Goal: Task Accomplishment & Management: Manage account settings

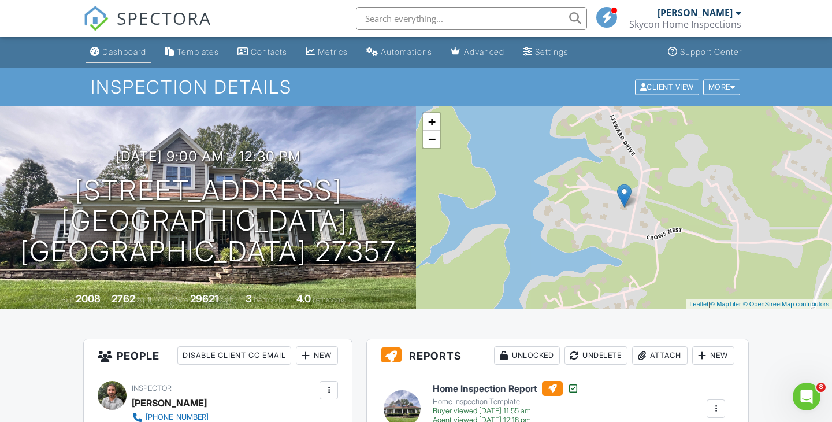
click at [125, 51] on div "Dashboard" at bounding box center [124, 52] width 44 height 10
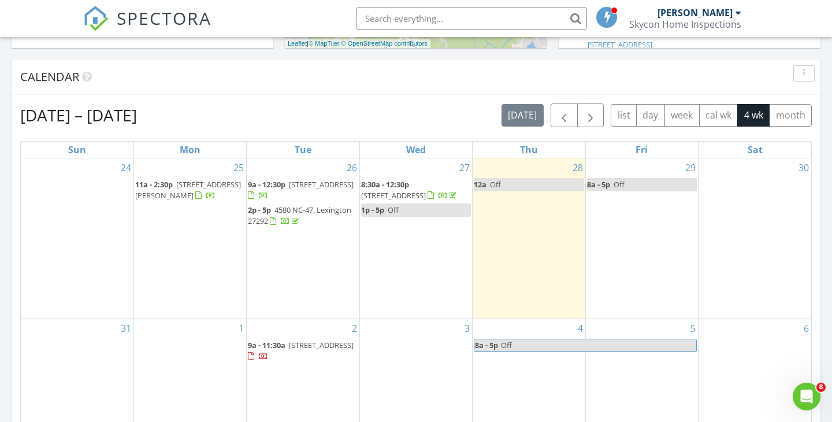
scroll to position [437, 0]
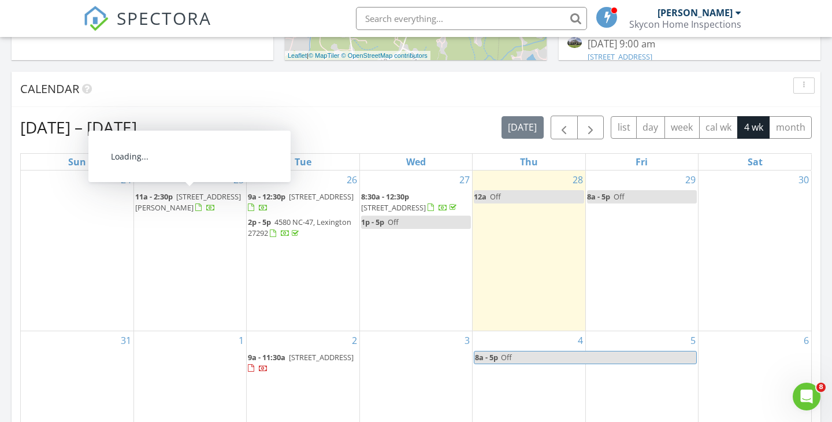
click at [183, 198] on span "1150 Gardner Rd, Roxboro 27574" at bounding box center [188, 201] width 106 height 21
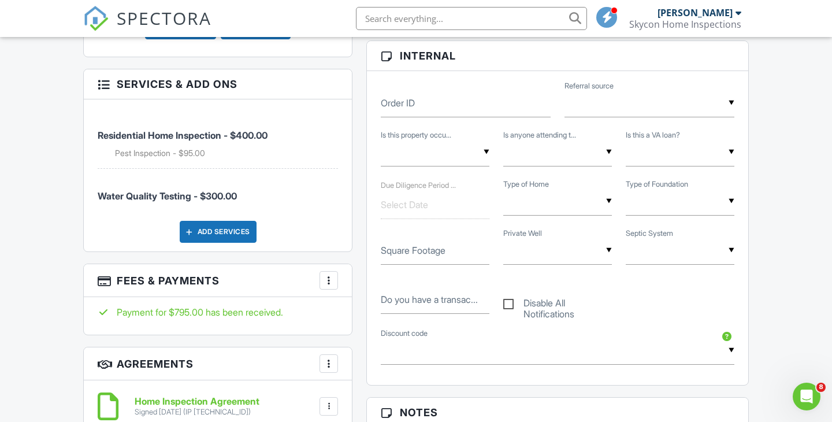
scroll to position [629, 0]
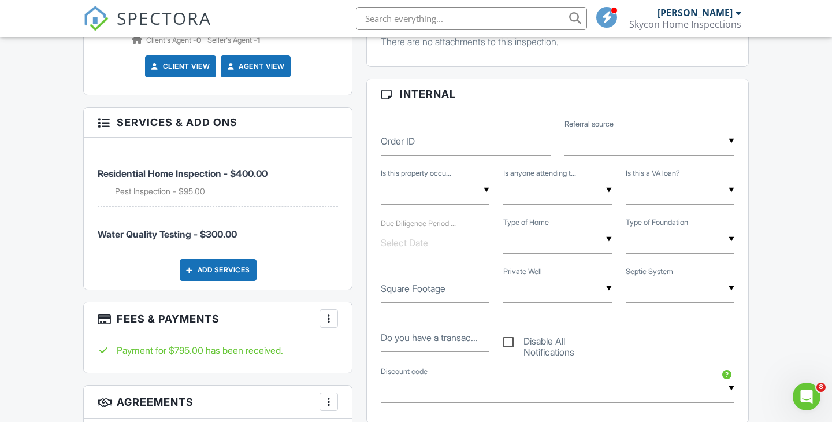
click at [332, 313] on div at bounding box center [329, 319] width 12 height 12
click at [359, 292] on div "People Disable Client CC Email New Client Add Another Person Inspector Skyler P…" at bounding box center [217, 123] width 283 height 826
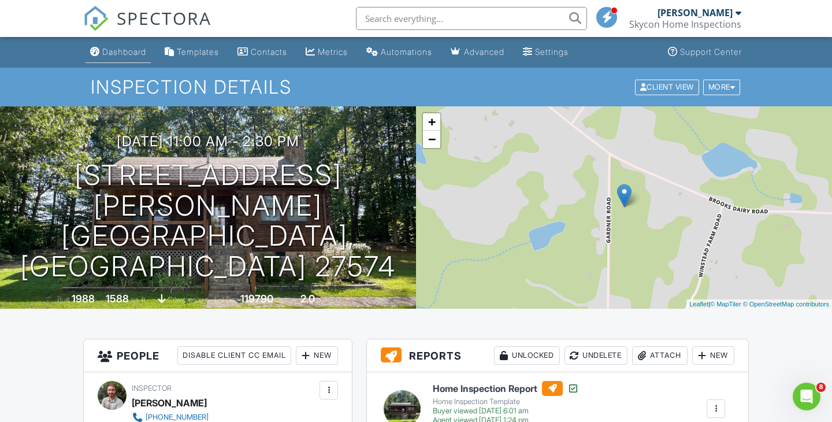
click at [109, 44] on link "Dashboard" at bounding box center [118, 52] width 65 height 21
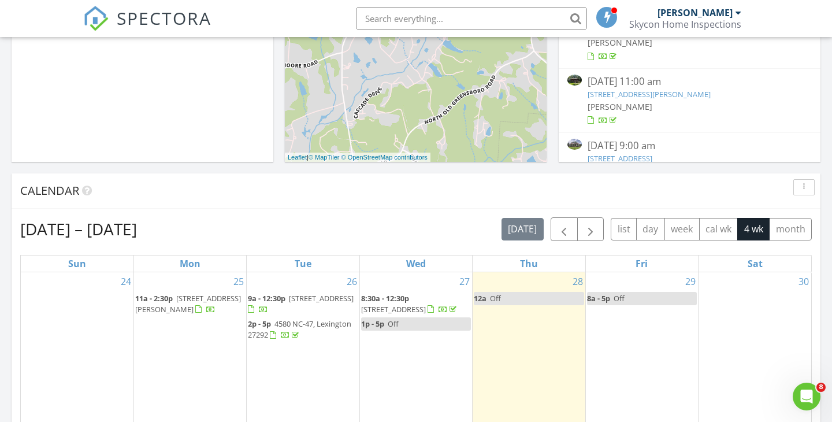
scroll to position [525, 0]
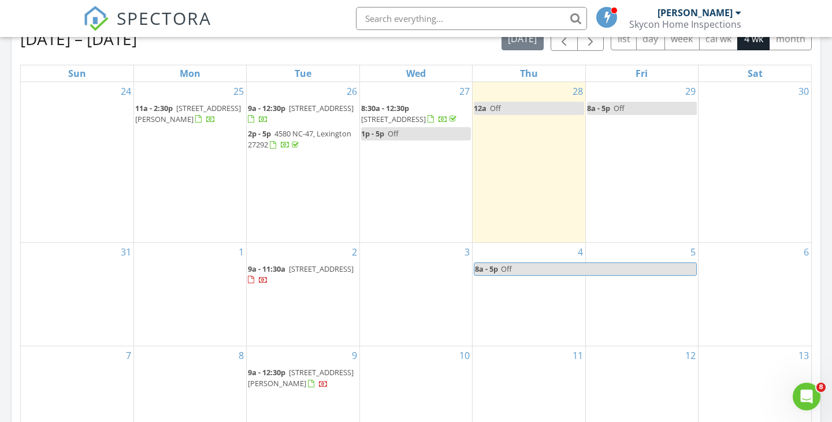
click at [421, 114] on span "1021 Sagewood Ln, Archdale 27263" at bounding box center [393, 119] width 65 height 10
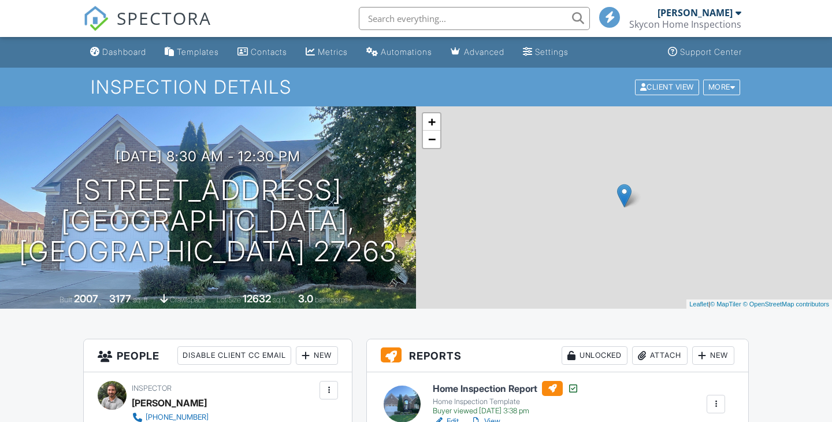
scroll to position [625, 0]
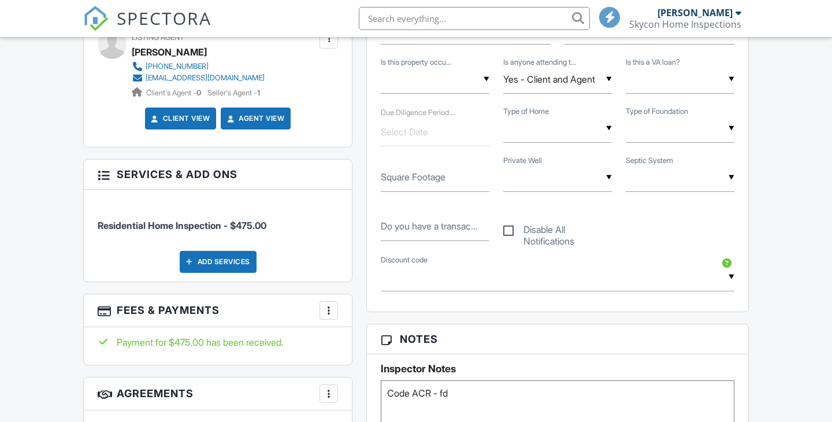
click at [328, 314] on div at bounding box center [329, 311] width 12 height 12
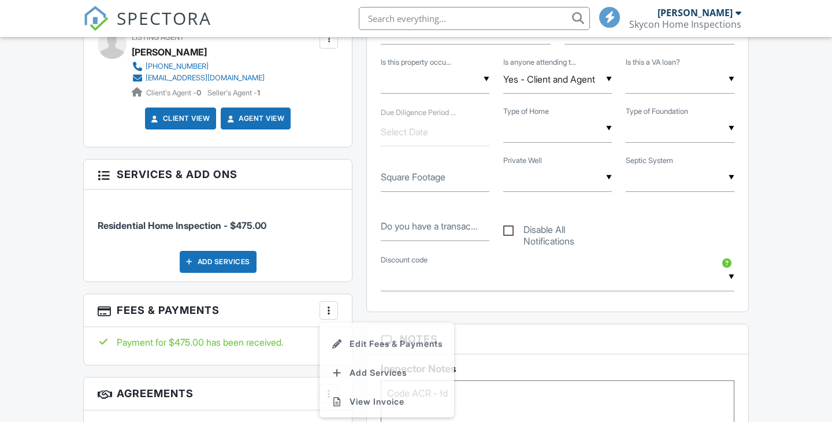
scroll to position [0, 0]
click at [361, 295] on div "Reports Unlocked Attach New Home Inspection Report Home Inspection Template Buy…" at bounding box center [558, 273] width 397 height 1121
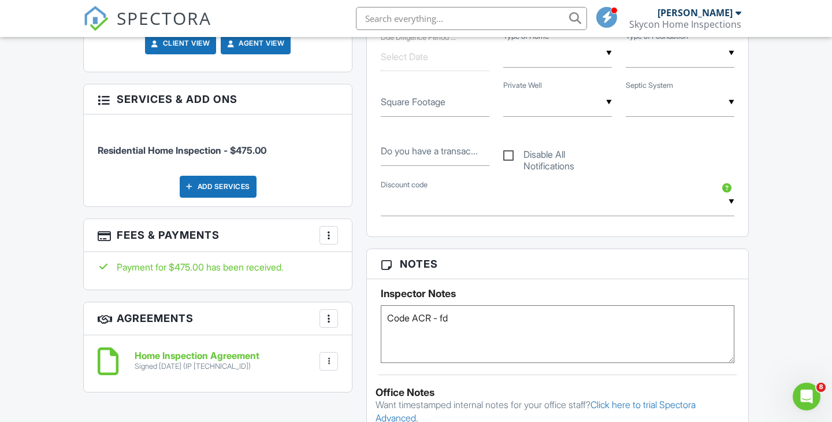
scroll to position [676, 0]
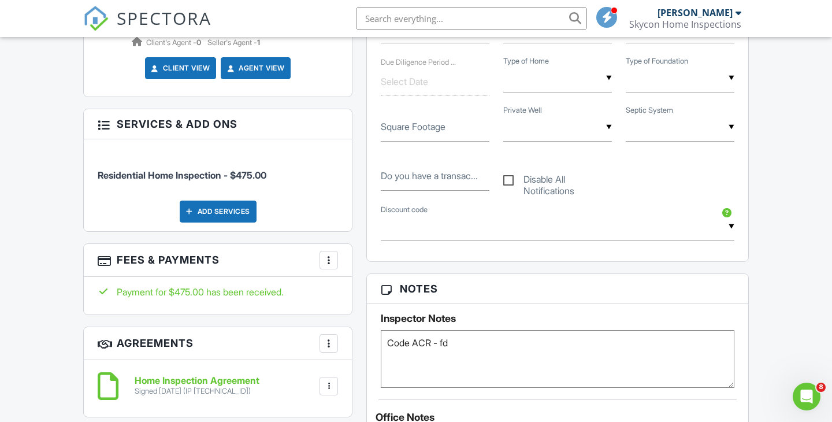
click at [326, 259] on div at bounding box center [329, 260] width 12 height 12
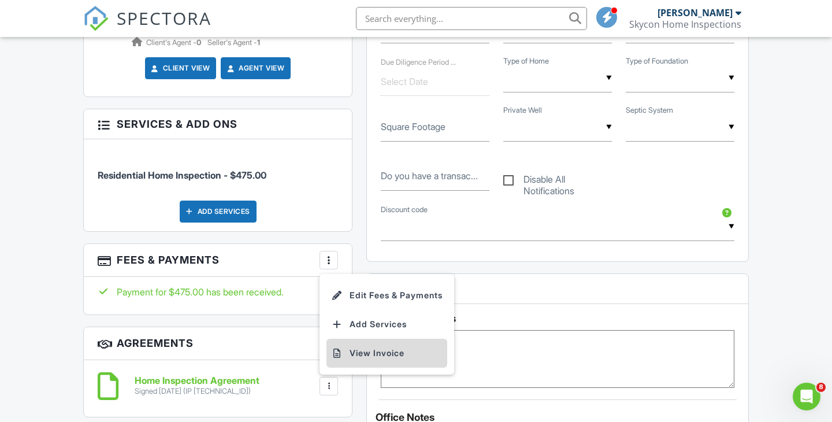
click at [358, 350] on li "View Invoice" at bounding box center [387, 353] width 121 height 29
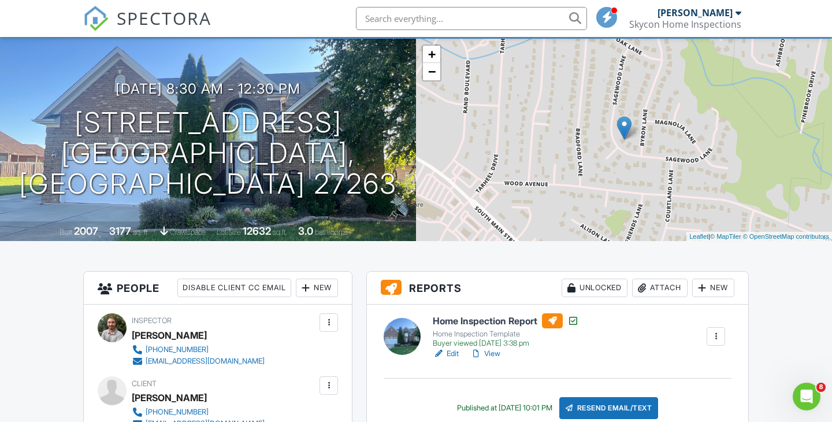
scroll to position [0, 0]
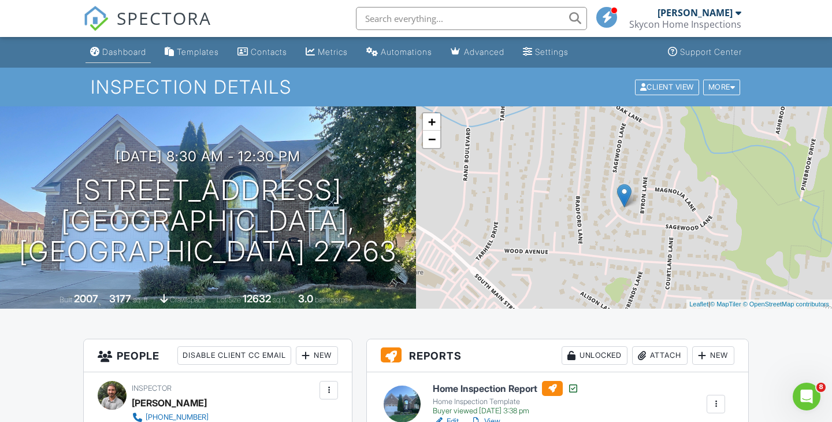
click at [134, 56] on div "Dashboard" at bounding box center [124, 52] width 44 height 10
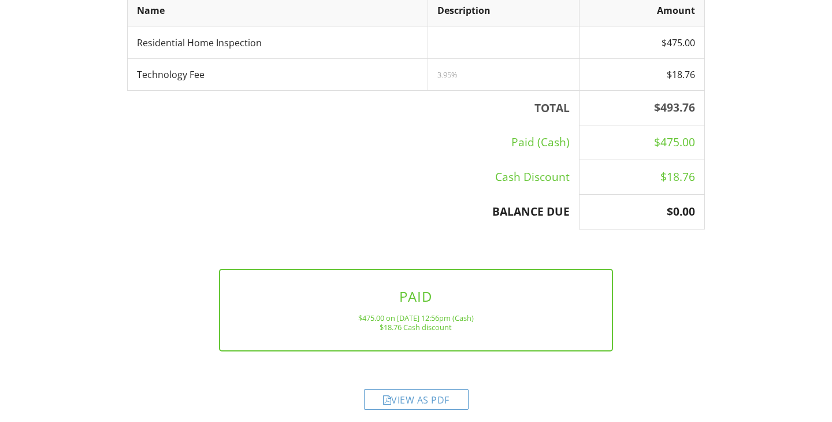
scroll to position [292, 0]
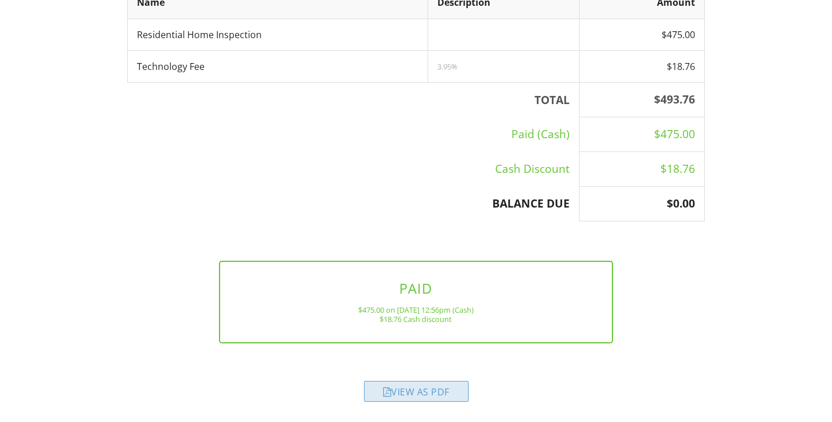
click at [416, 391] on div "View as PDF" at bounding box center [416, 391] width 105 height 21
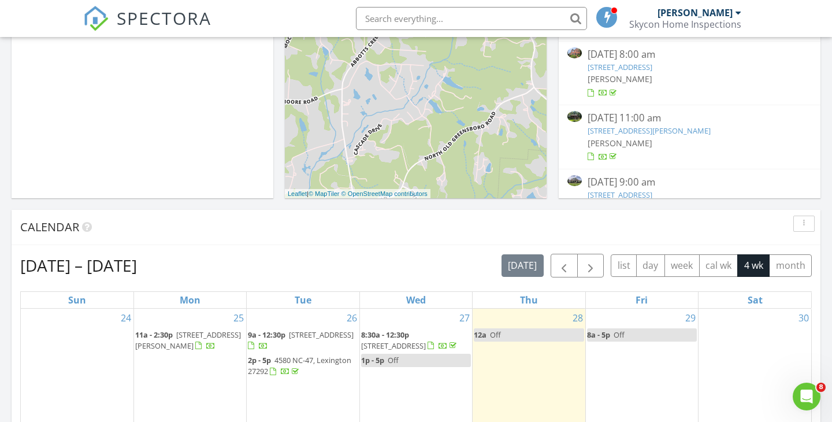
scroll to position [427, 0]
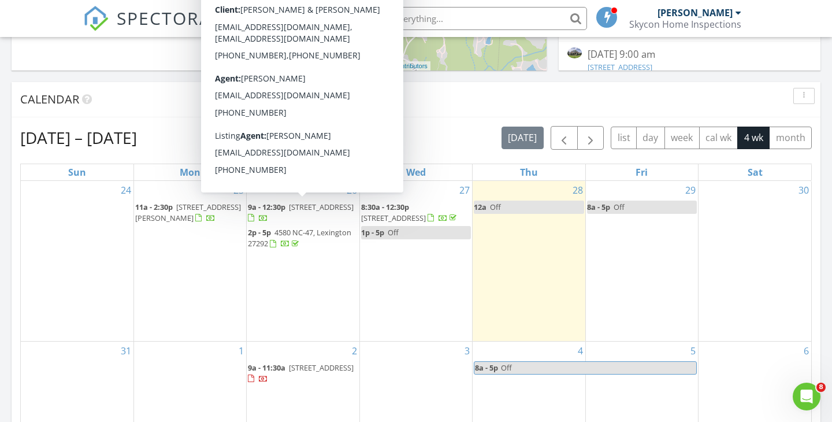
click at [202, 203] on span "1150 Gardner Rd, Roxboro 27574" at bounding box center [188, 212] width 106 height 21
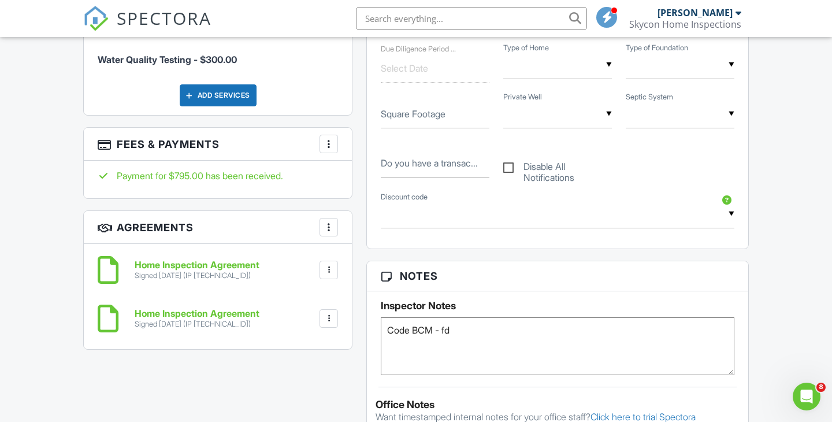
scroll to position [800, 0]
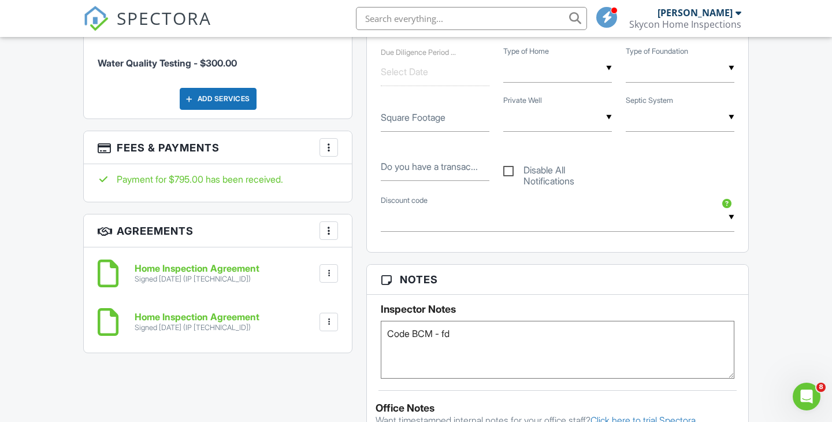
click at [328, 142] on div at bounding box center [329, 148] width 12 height 12
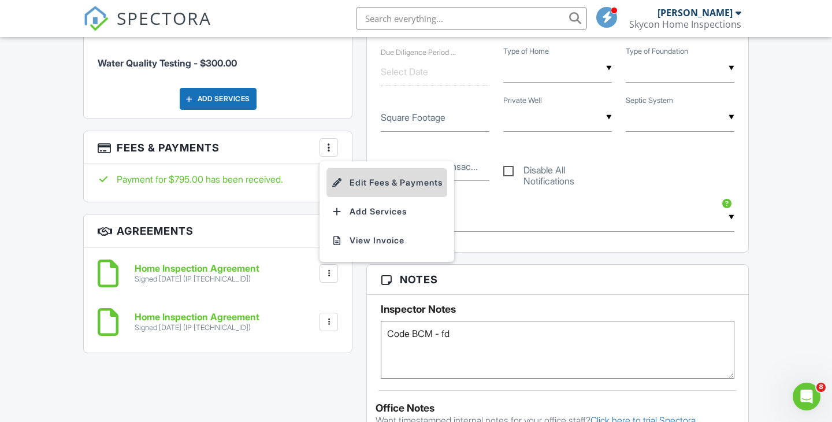
click at [370, 168] on li "Edit Fees & Payments" at bounding box center [387, 182] width 121 height 29
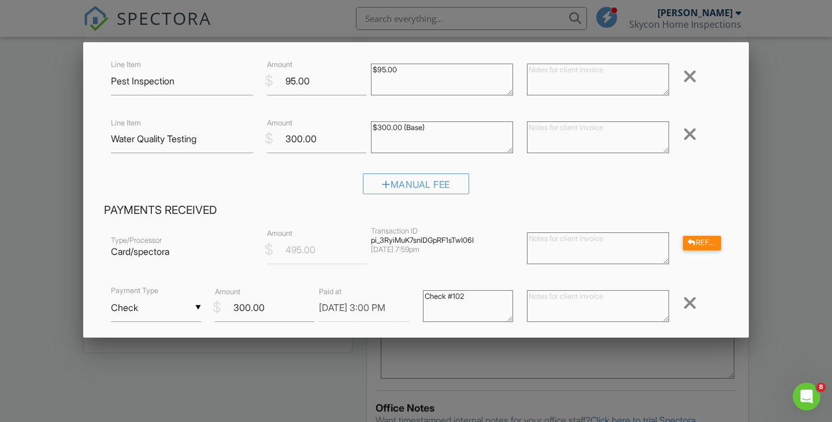
scroll to position [0, 0]
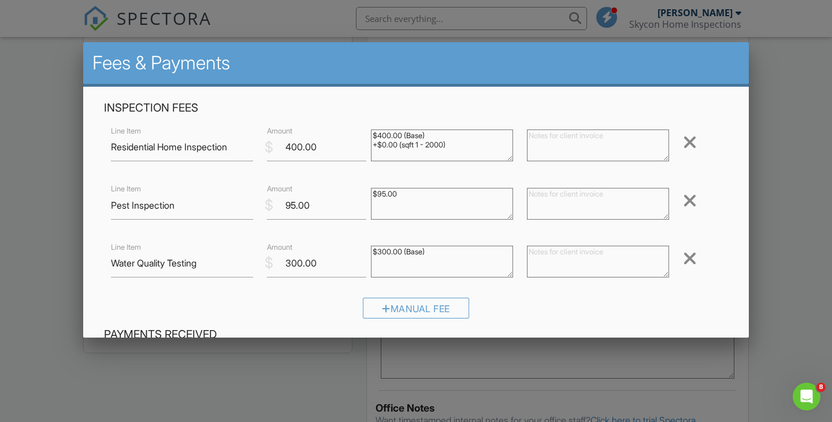
click at [32, 182] on div at bounding box center [416, 206] width 832 height 528
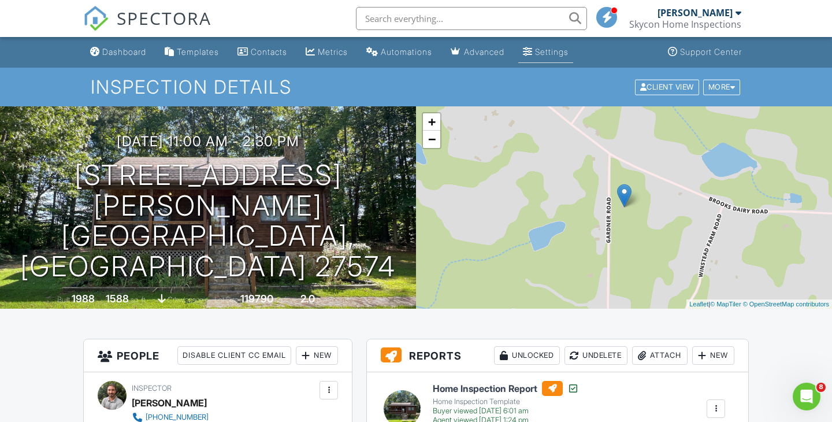
click at [552, 57] on link "Settings" at bounding box center [545, 52] width 55 height 21
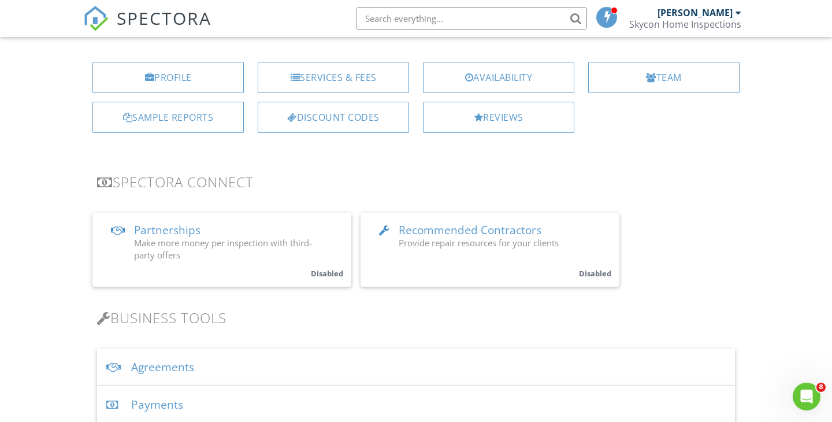
scroll to position [60, 0]
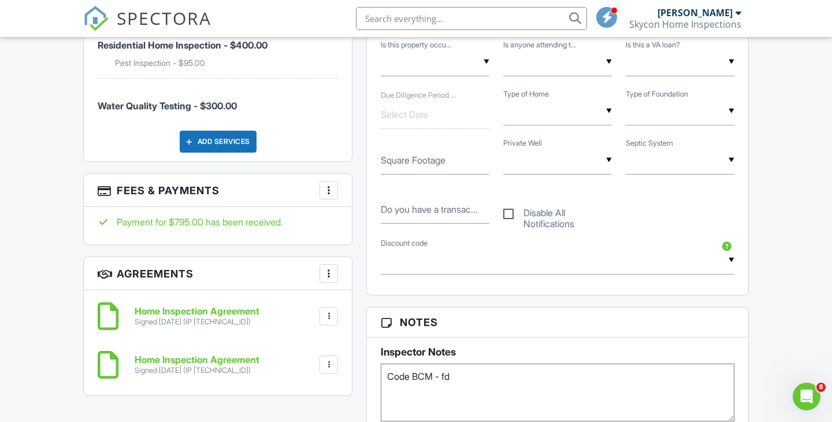
click at [327, 184] on div at bounding box center [329, 190] width 12 height 12
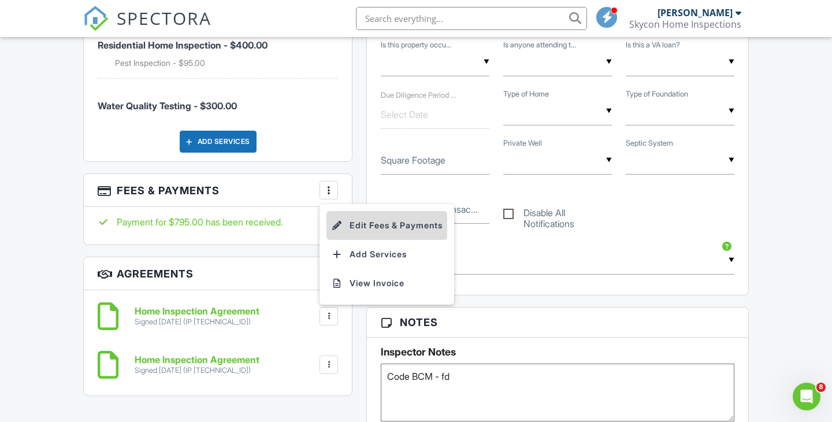
click at [358, 211] on li "Edit Fees & Payments" at bounding box center [387, 225] width 121 height 29
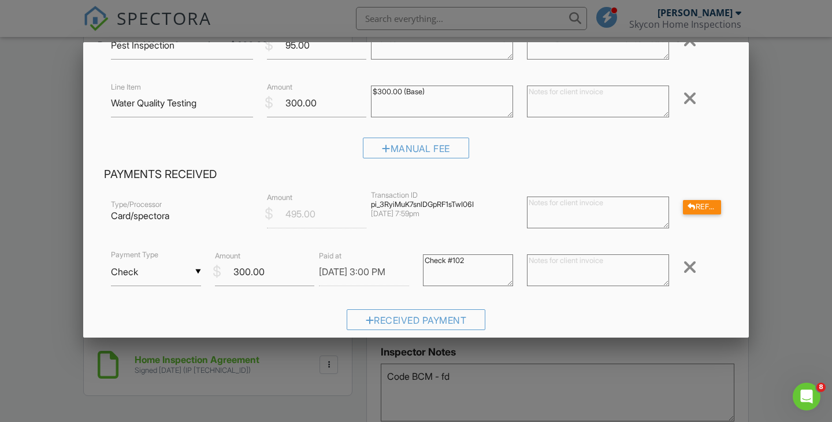
scroll to position [171, 0]
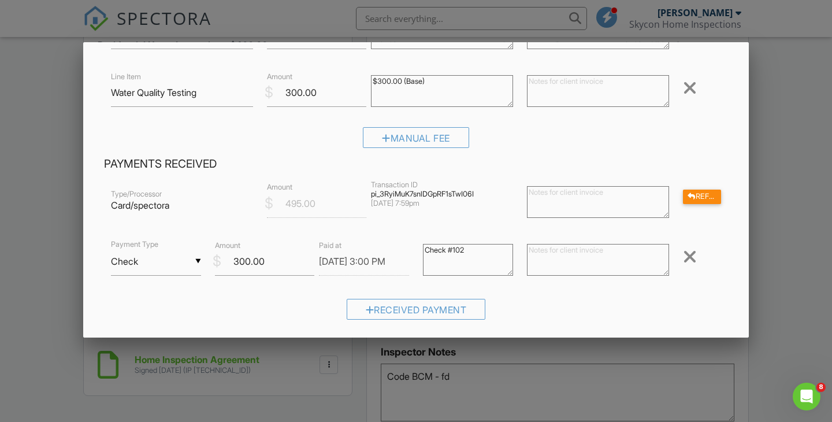
click at [722, 220] on div "Type/Processor Card/spectora $ Amount 495.00 Transaction ID pi_3RyiMuK7snlDGpRF…" at bounding box center [416, 203] width 624 height 46
click at [707, 197] on div "Refund" at bounding box center [702, 197] width 38 height 14
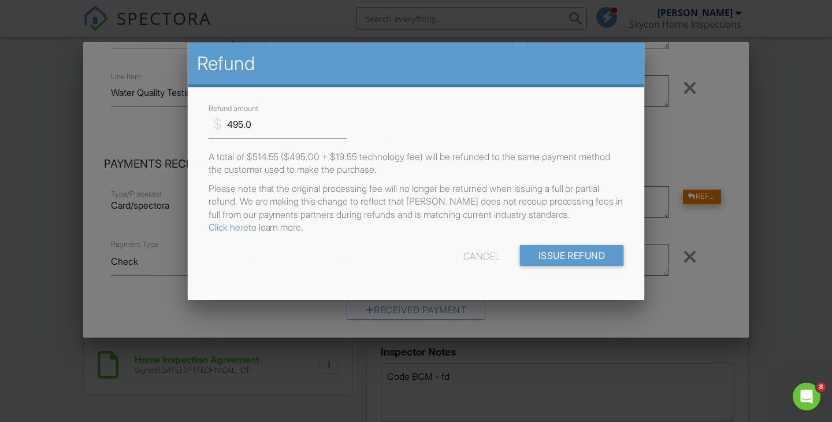
scroll to position [0, 0]
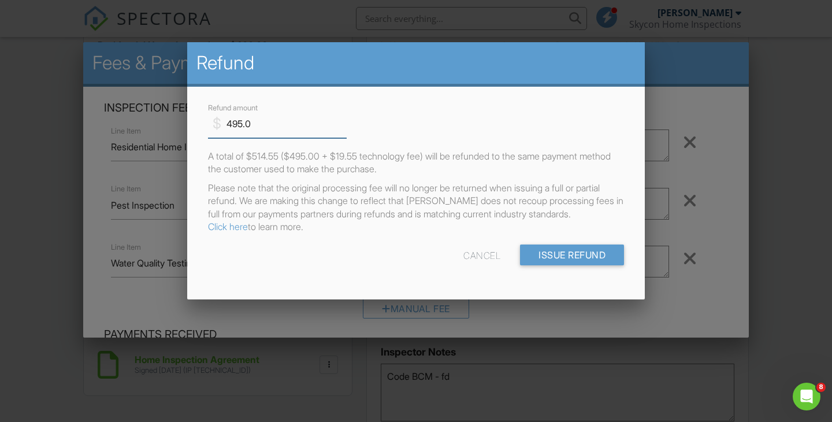
click at [242, 124] on input "495.0" at bounding box center [277, 124] width 139 height 28
click at [282, 124] on input "150.0" at bounding box center [277, 124] width 139 height 28
click at [348, 216] on p "Please note that the original processing fee will no longer be returned when is…" at bounding box center [416, 207] width 416 height 52
click at [241, 121] on input "150.00" at bounding box center [277, 124] width 139 height 28
click at [313, 184] on p "Please note that the original processing fee will no longer be returned when is…" at bounding box center [416, 207] width 416 height 52
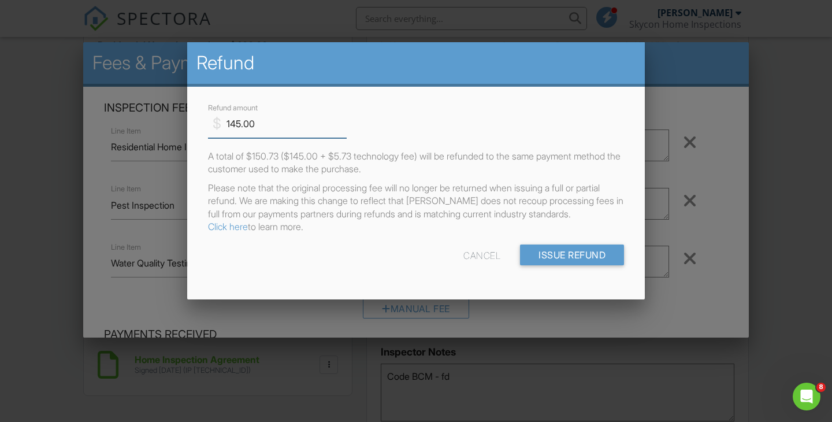
click at [240, 123] on input "145.00" at bounding box center [277, 124] width 139 height 28
type input "150.00"
click at [329, 201] on p "Please note that the original processing fee will no longer be returned when is…" at bounding box center [416, 207] width 416 height 52
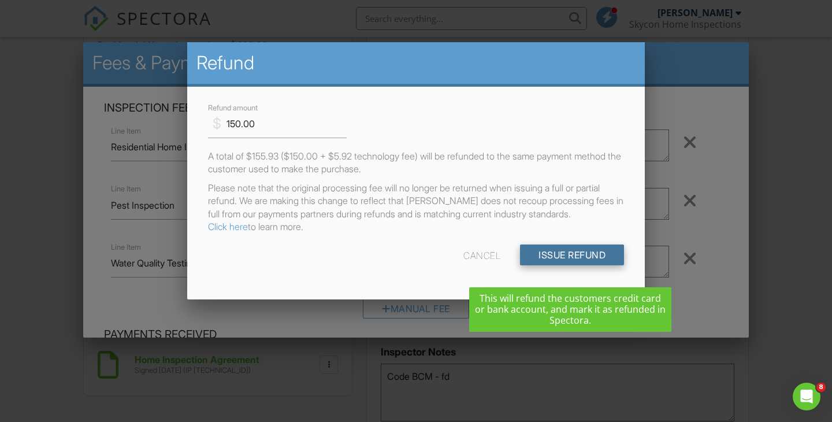
click at [577, 265] on input "Issue Refund" at bounding box center [572, 254] width 104 height 21
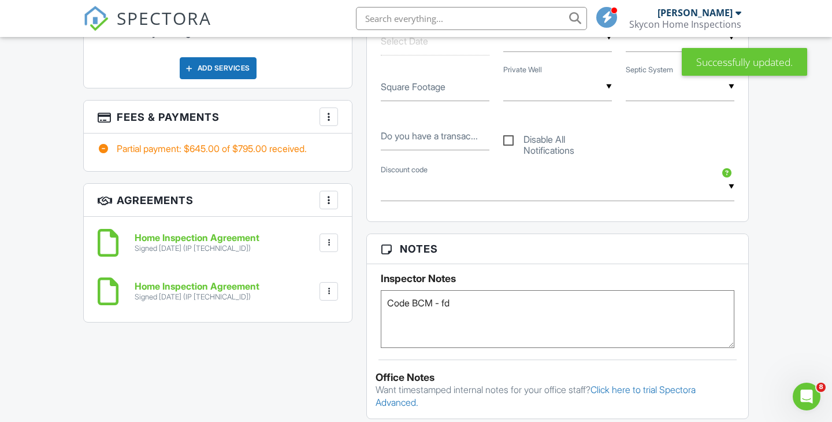
click at [330, 111] on div at bounding box center [329, 117] width 12 height 12
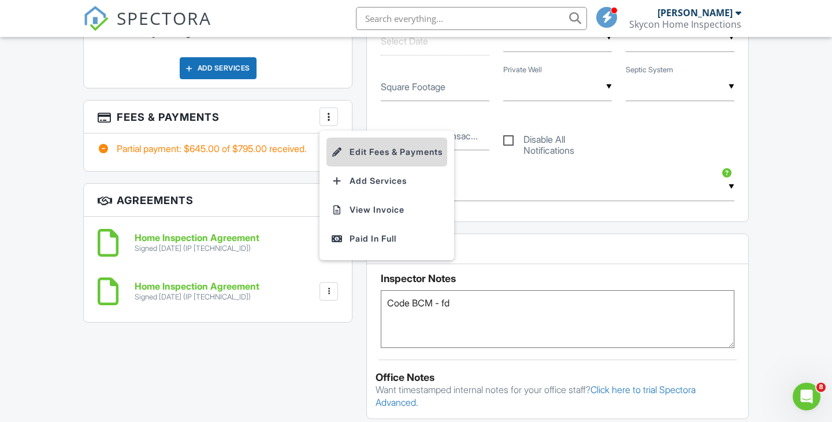
click at [366, 139] on li "Edit Fees & Payments" at bounding box center [387, 152] width 121 height 29
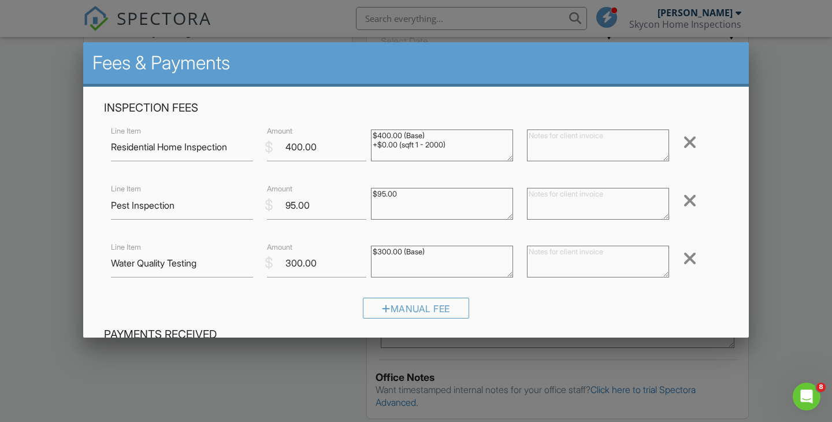
click at [61, 172] on div at bounding box center [416, 206] width 832 height 528
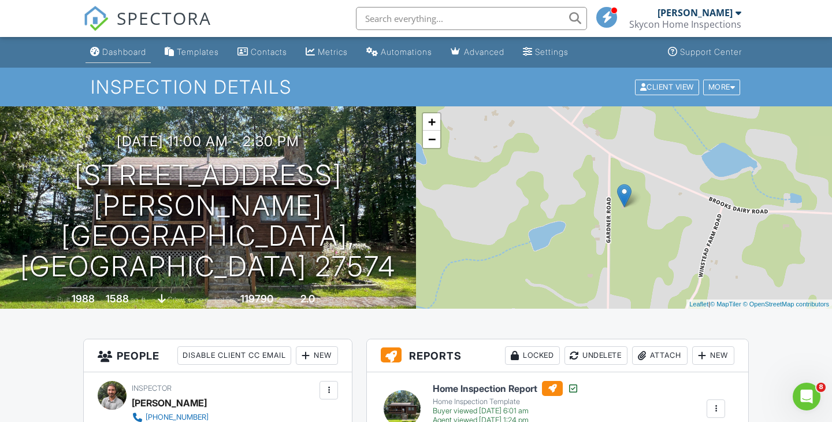
click at [123, 50] on div "Dashboard" at bounding box center [124, 52] width 44 height 10
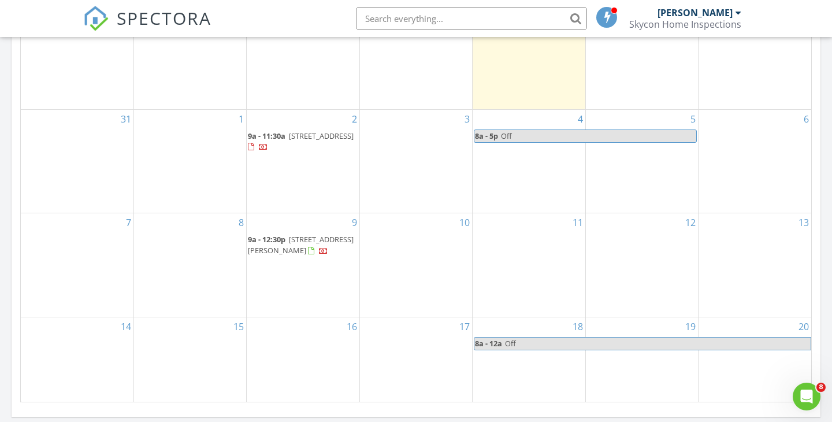
scroll to position [412, 0]
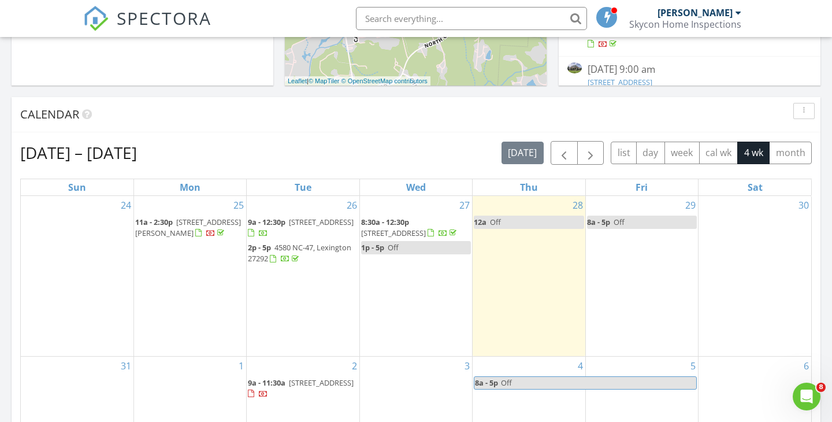
click at [205, 223] on span "1150 Gardner Rd, Roxboro 27574" at bounding box center [188, 227] width 106 height 21
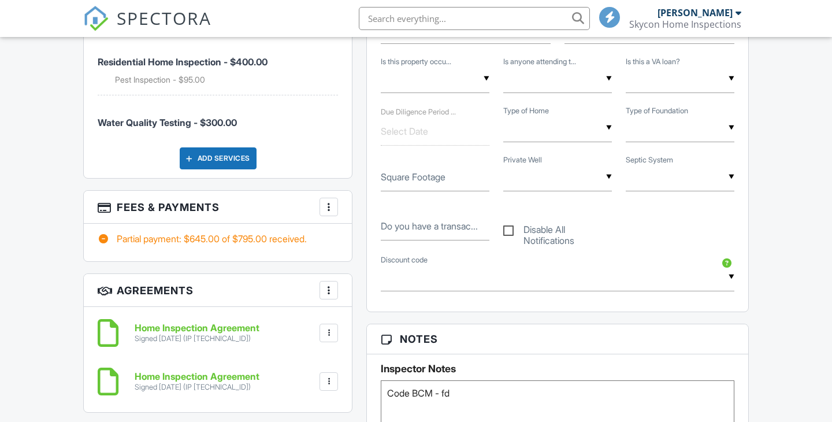
click at [327, 201] on div at bounding box center [329, 207] width 12 height 12
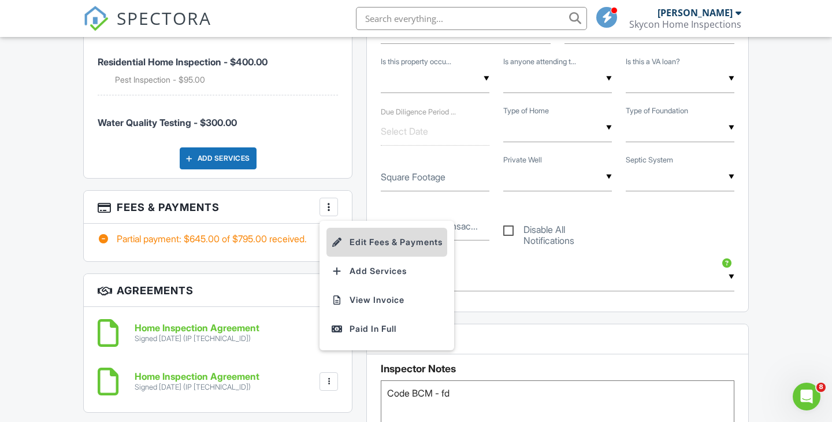
click at [376, 232] on li "Edit Fees & Payments" at bounding box center [387, 242] width 121 height 29
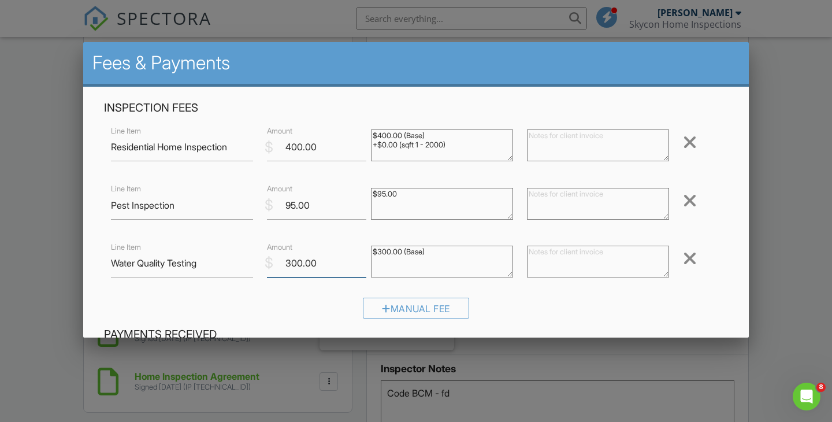
drag, startPoint x: 302, startPoint y: 262, endPoint x: 279, endPoint y: 262, distance: 23.7
click at [279, 262] on input "300.00" at bounding box center [316, 263] width 99 height 28
type input "150.00"
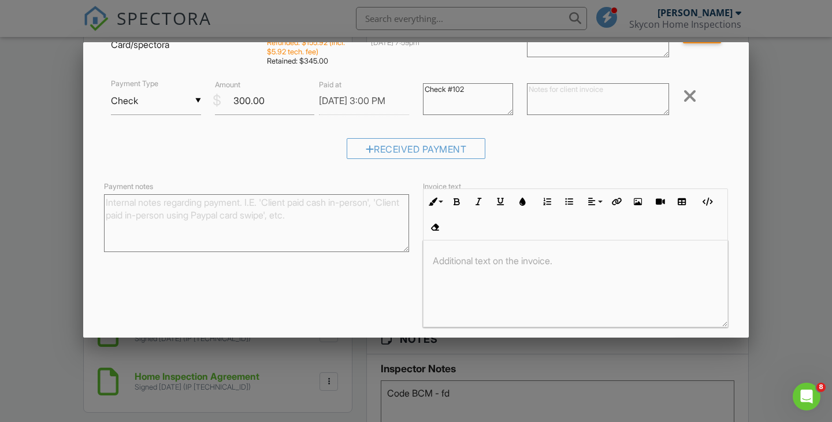
scroll to position [377, 0]
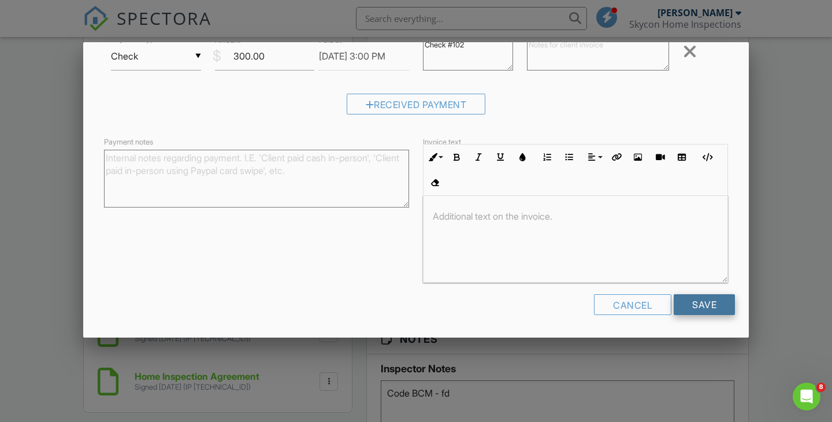
click at [699, 309] on input "Save" at bounding box center [704, 304] width 61 height 21
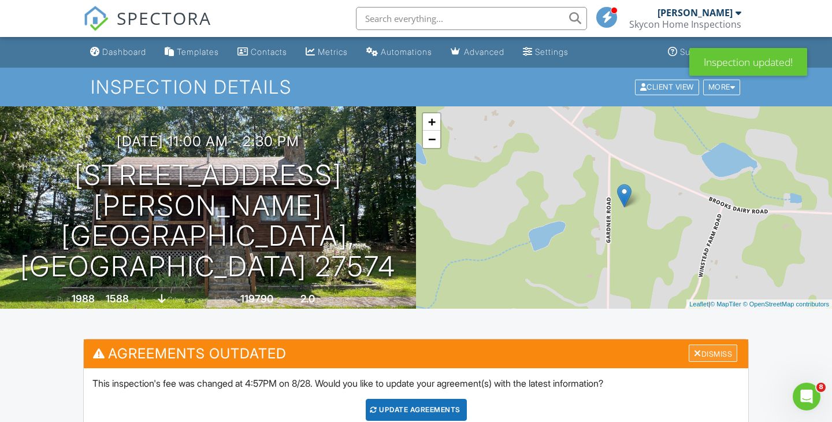
click at [711, 350] on div "Dismiss" at bounding box center [713, 353] width 49 height 18
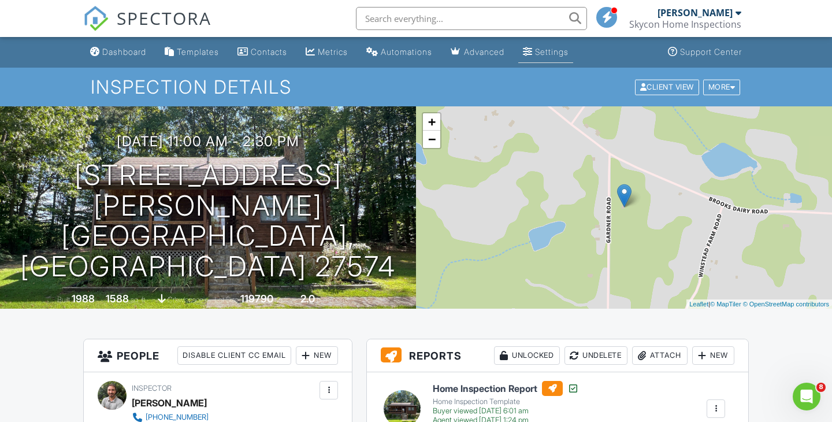
click at [565, 47] on div "Settings" at bounding box center [552, 52] width 34 height 10
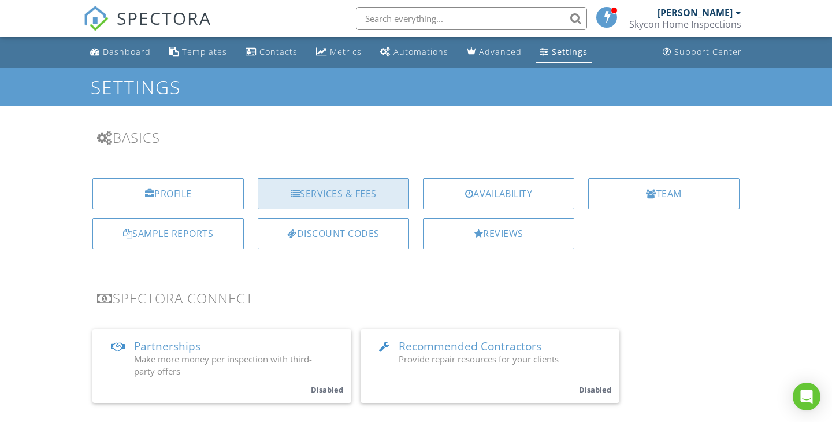
click at [341, 188] on div "Services & Fees" at bounding box center [333, 193] width 151 height 31
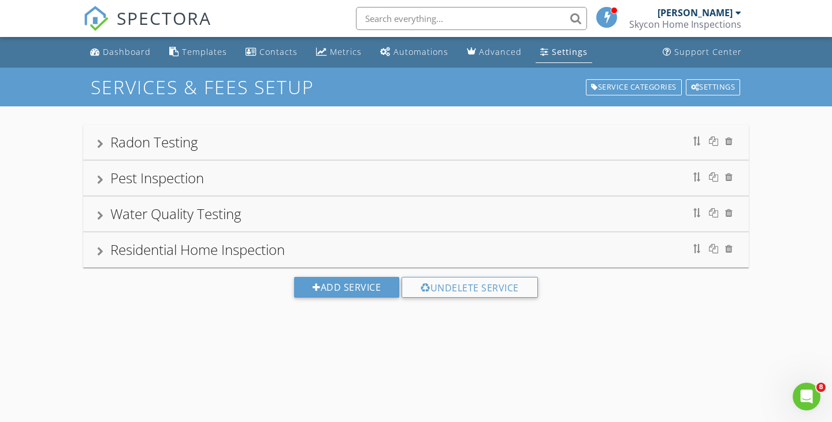
click at [205, 217] on div "Water Quality Testing" at bounding box center [175, 213] width 131 height 19
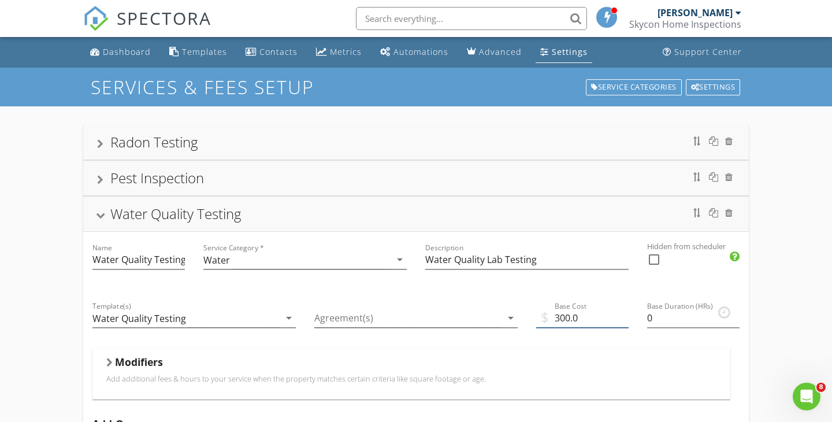
click at [565, 317] on input "300.0" at bounding box center [582, 318] width 92 height 19
drag, startPoint x: 572, startPoint y: 317, endPoint x: 551, endPoint y: 317, distance: 20.2
click at [551, 317] on input "300.0" at bounding box center [582, 318] width 92 height 19
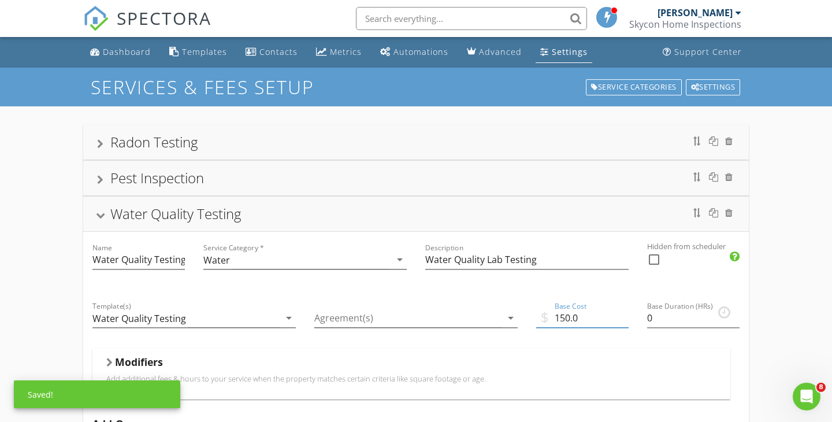
type input "150.0"
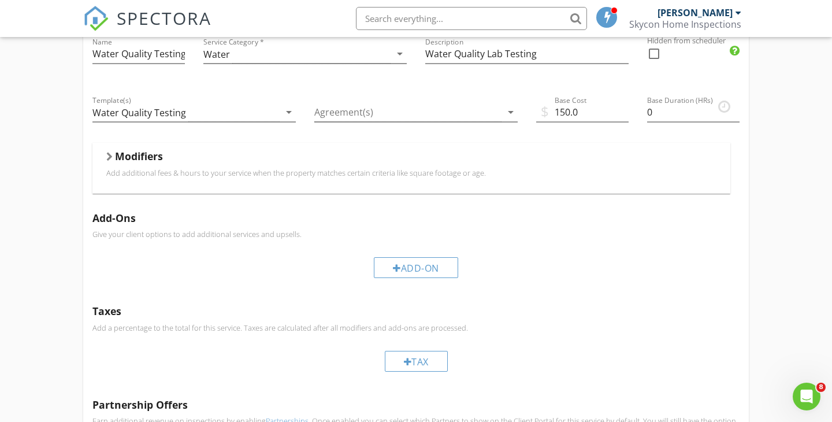
scroll to position [138, 0]
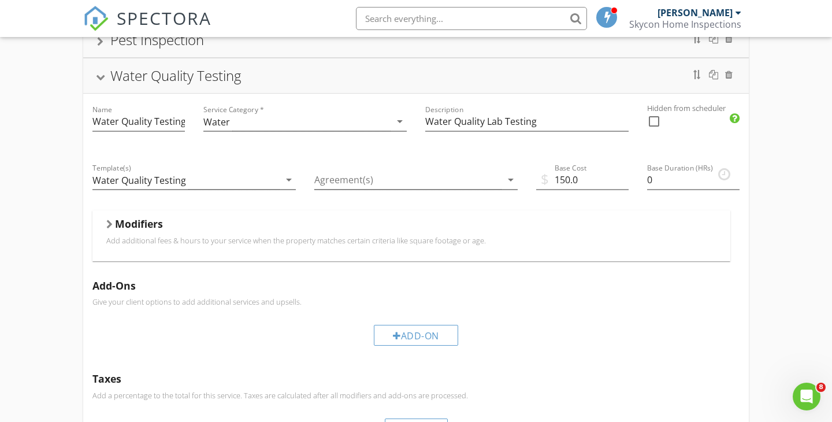
click at [98, 81] on div "Water Quality Testing" at bounding box center [416, 75] width 638 height 21
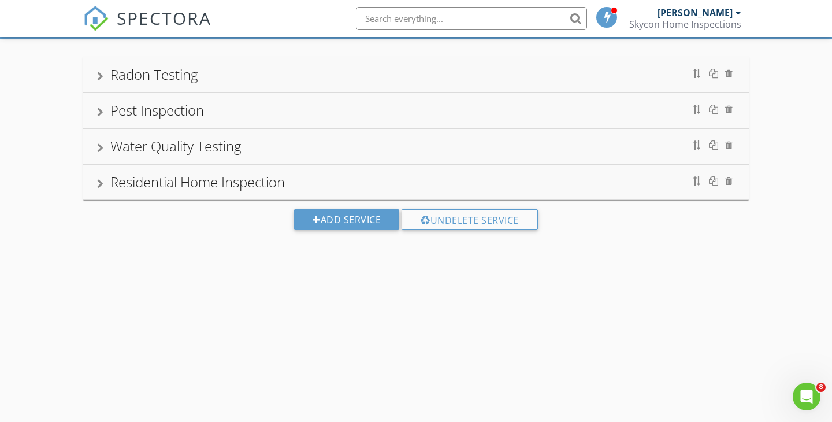
scroll to position [68, 0]
click at [110, 145] on div "Water Quality Testing" at bounding box center [416, 146] width 638 height 21
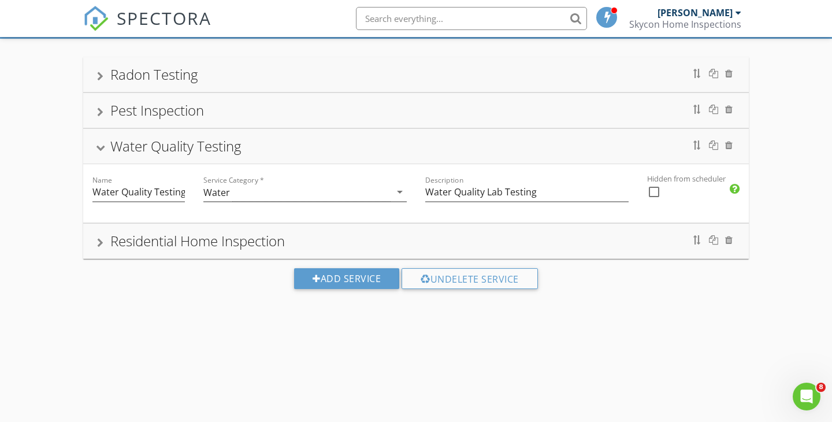
scroll to position [138, 0]
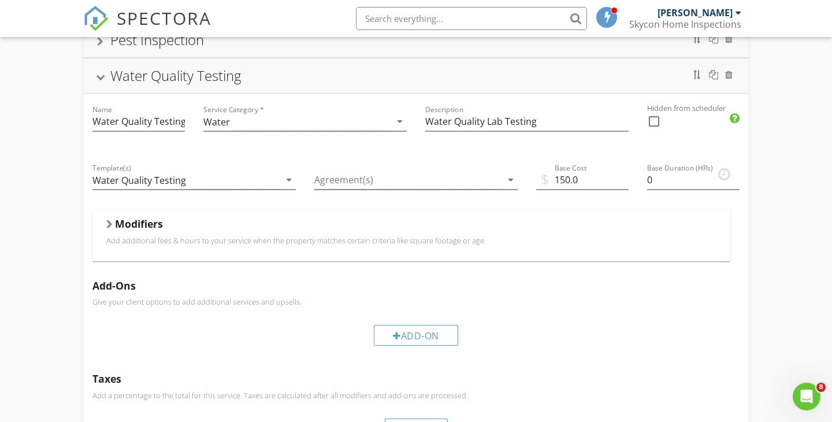
click at [110, 145] on div "Name Water Quality Testing" at bounding box center [138, 123] width 111 height 58
click at [101, 79] on div at bounding box center [100, 78] width 9 height 6
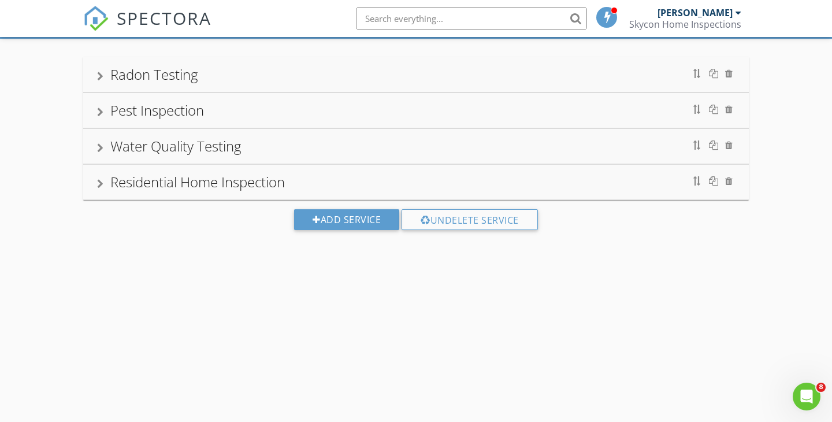
scroll to position [0, 0]
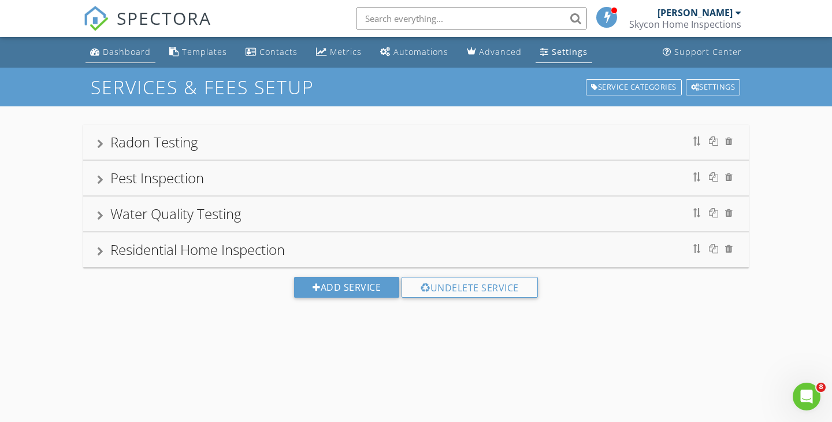
click at [110, 58] on link "Dashboard" at bounding box center [121, 52] width 70 height 21
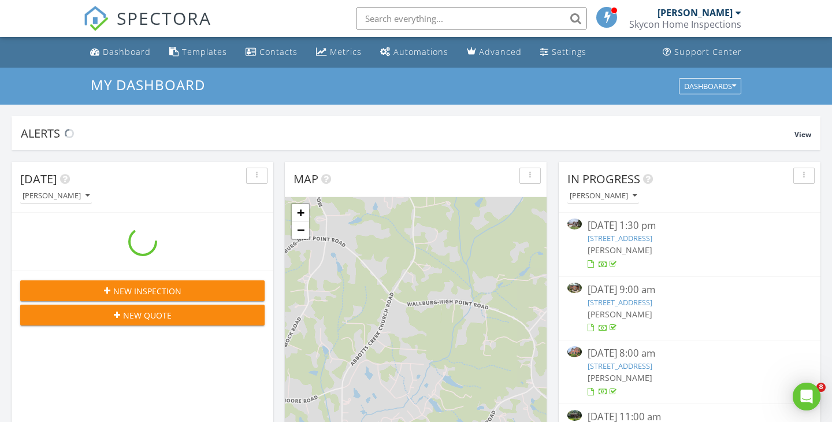
scroll to position [1053, 833]
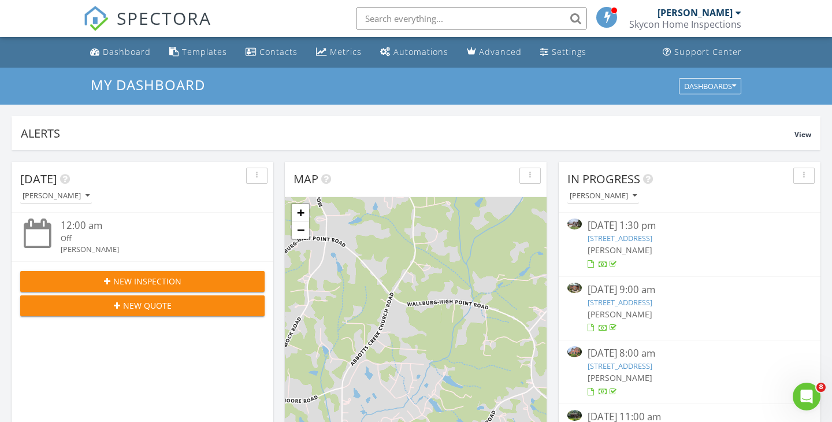
click at [39, 80] on div "My Dashboard Dashboards" at bounding box center [416, 86] width 832 height 37
